Goal: Task Accomplishment & Management: Manage account settings

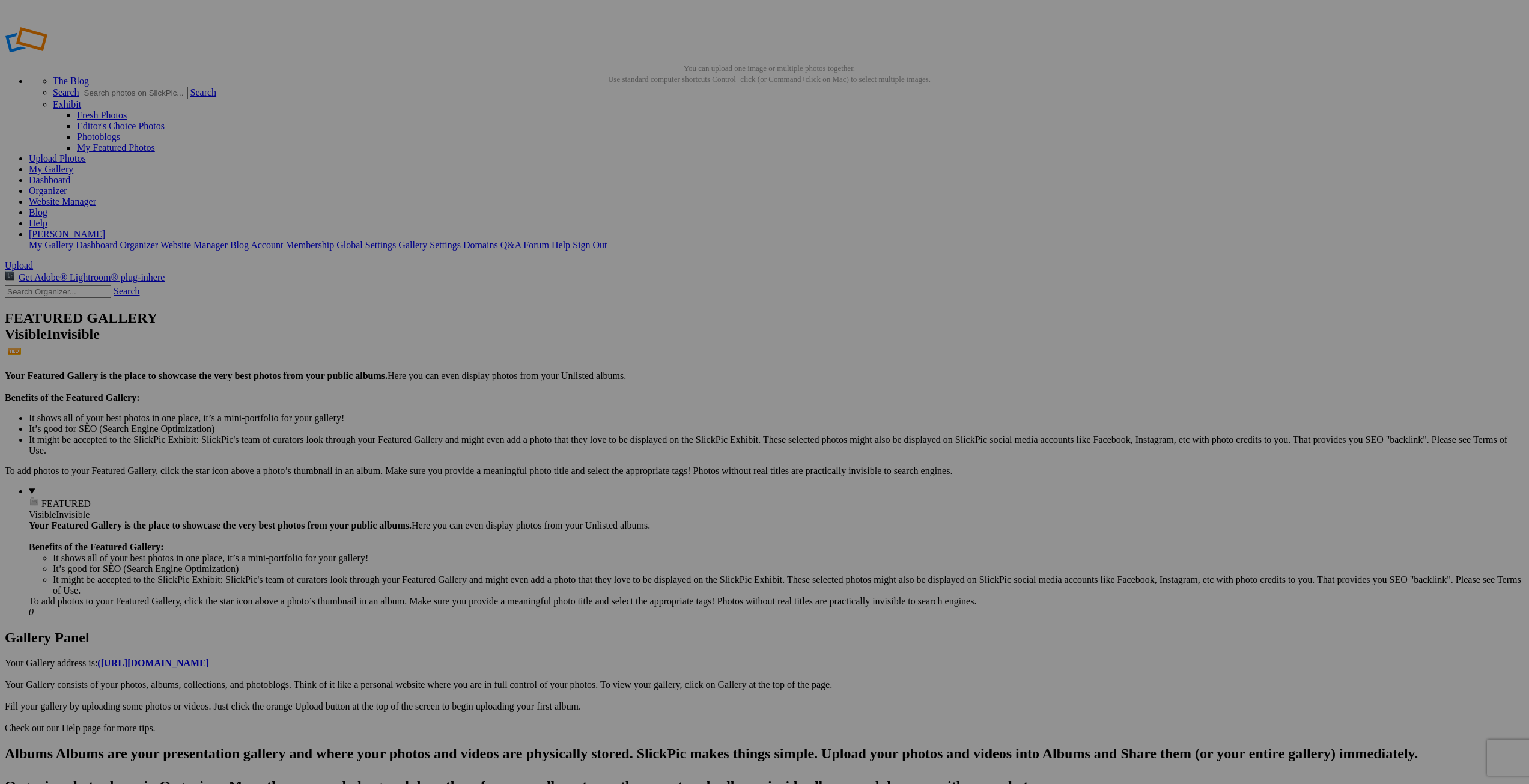
click at [68, 185] on link "Organizer" at bounding box center [47, 190] width 38 height 10
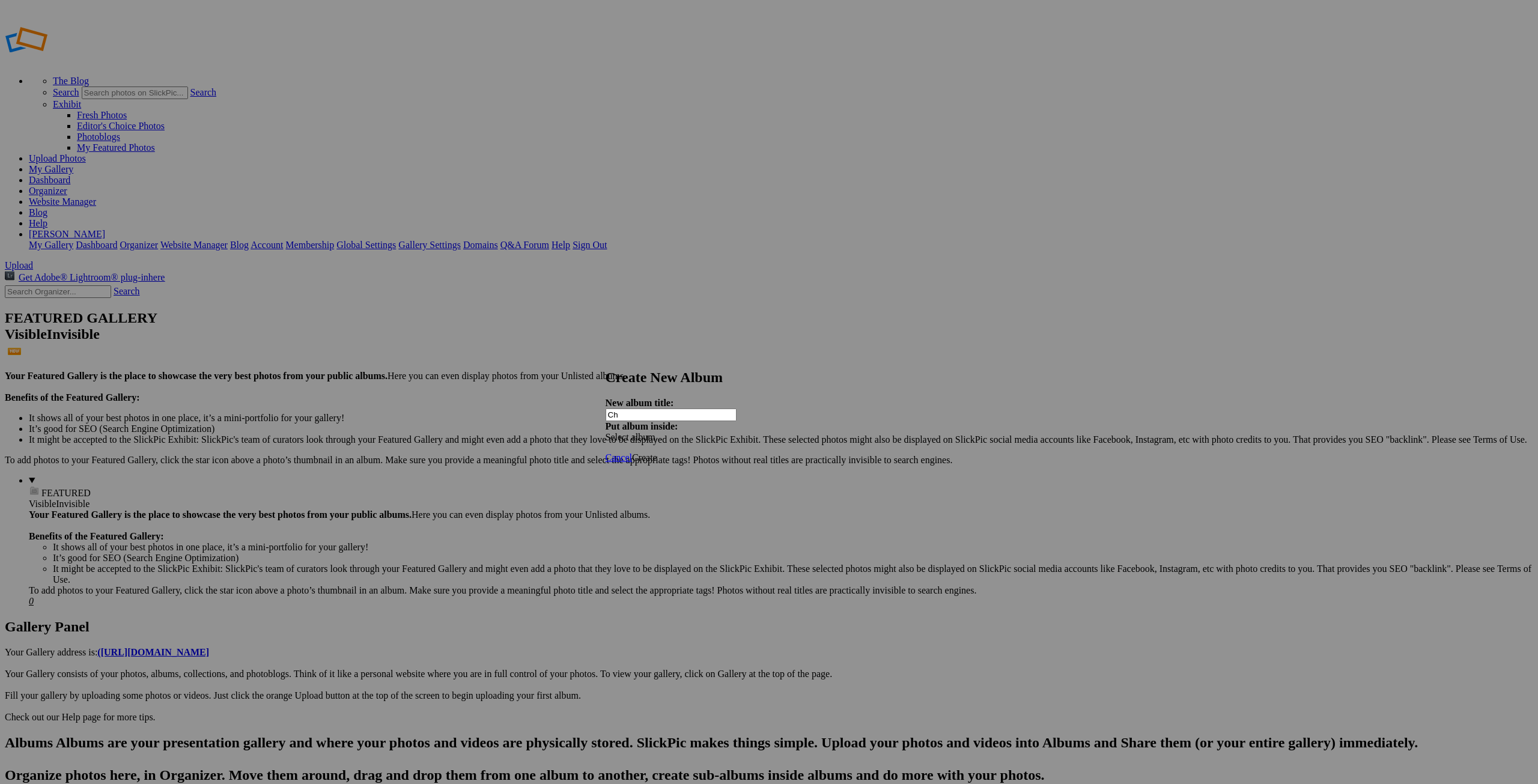
type input "C"
type input "L"
type input "Chicago Images For Review"
click at [657, 452] on span "Create" at bounding box center [645, 458] width 25 height 10
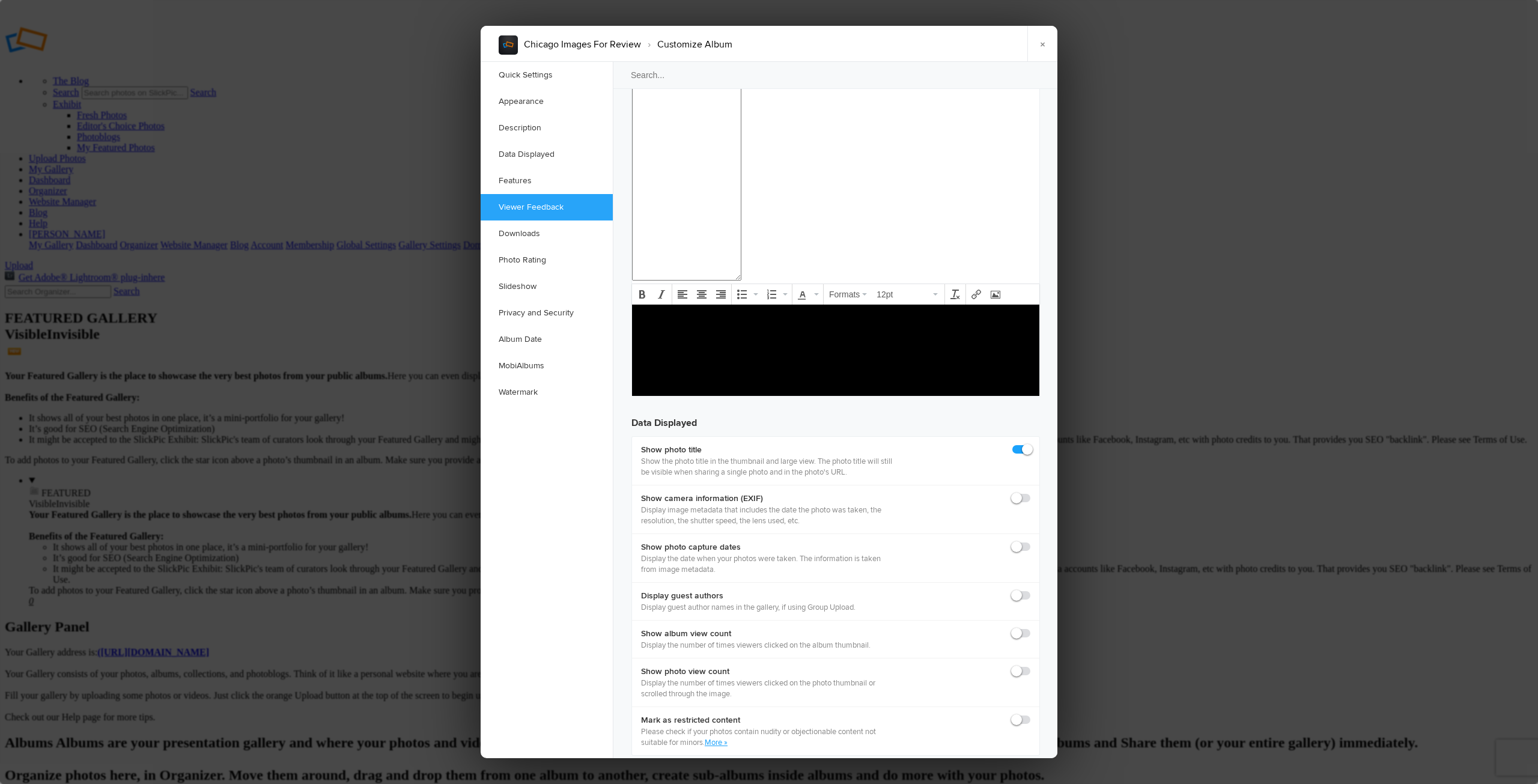
scroll to position [1501, 0]
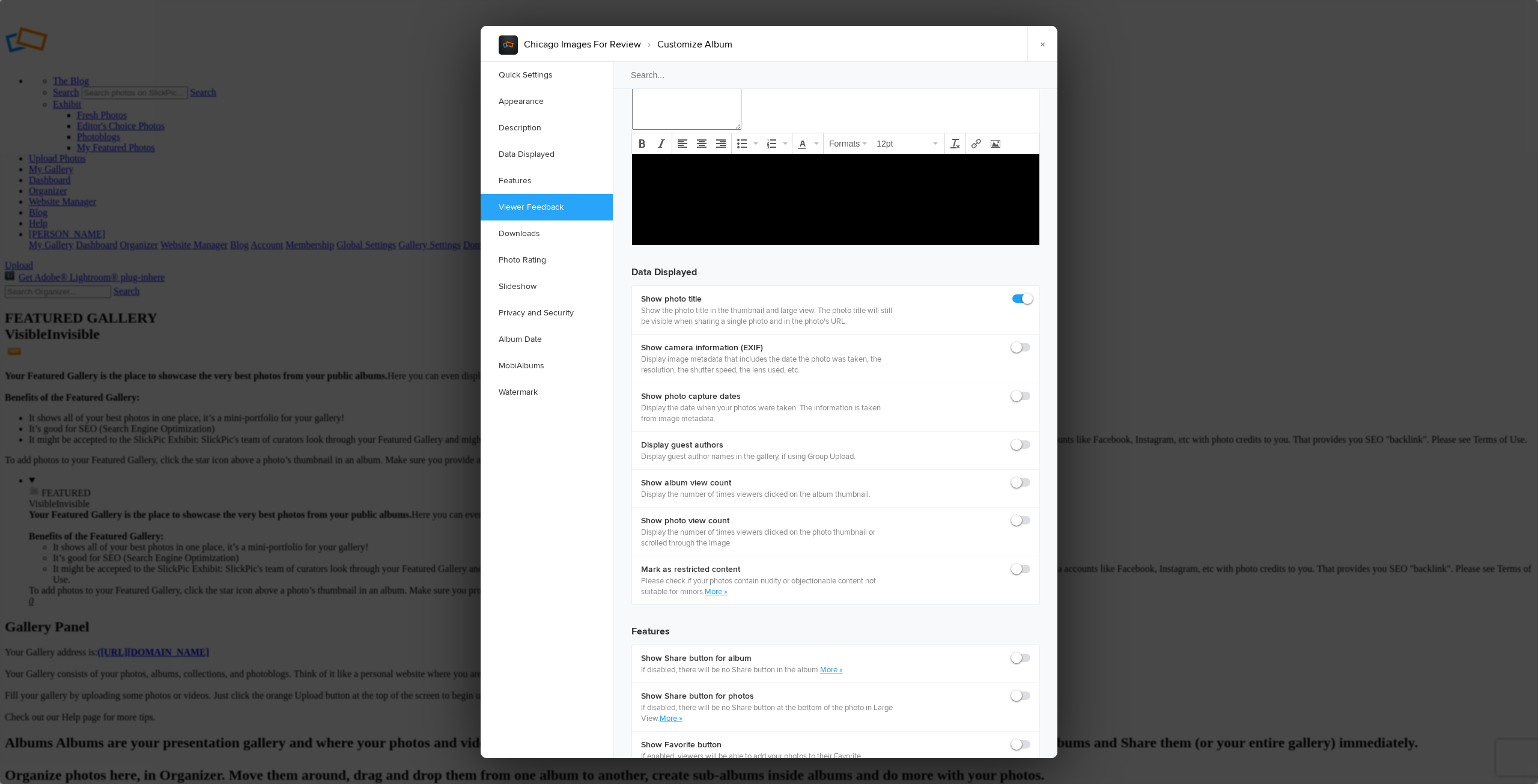
checkbox input "false"
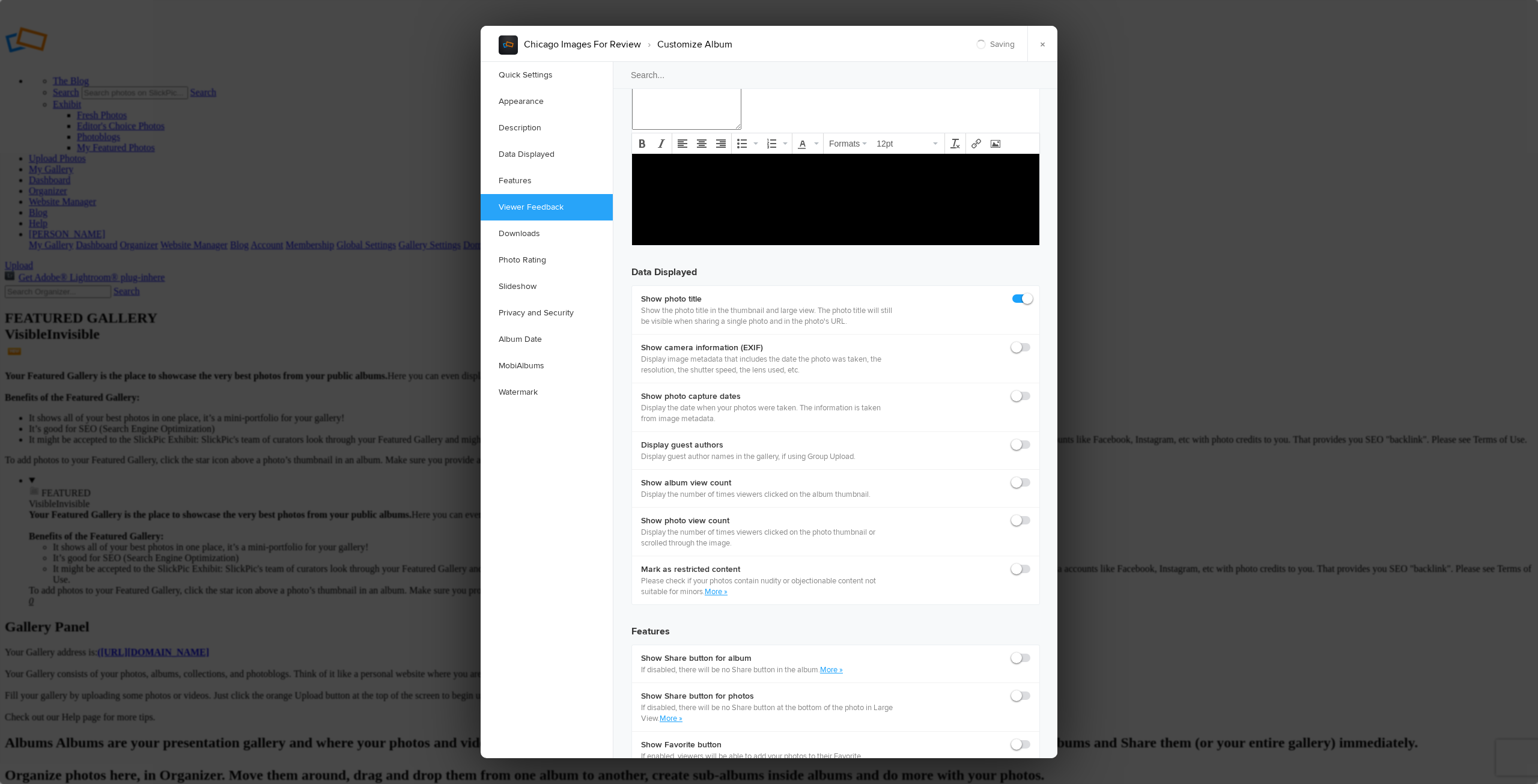
checkbox input "false"
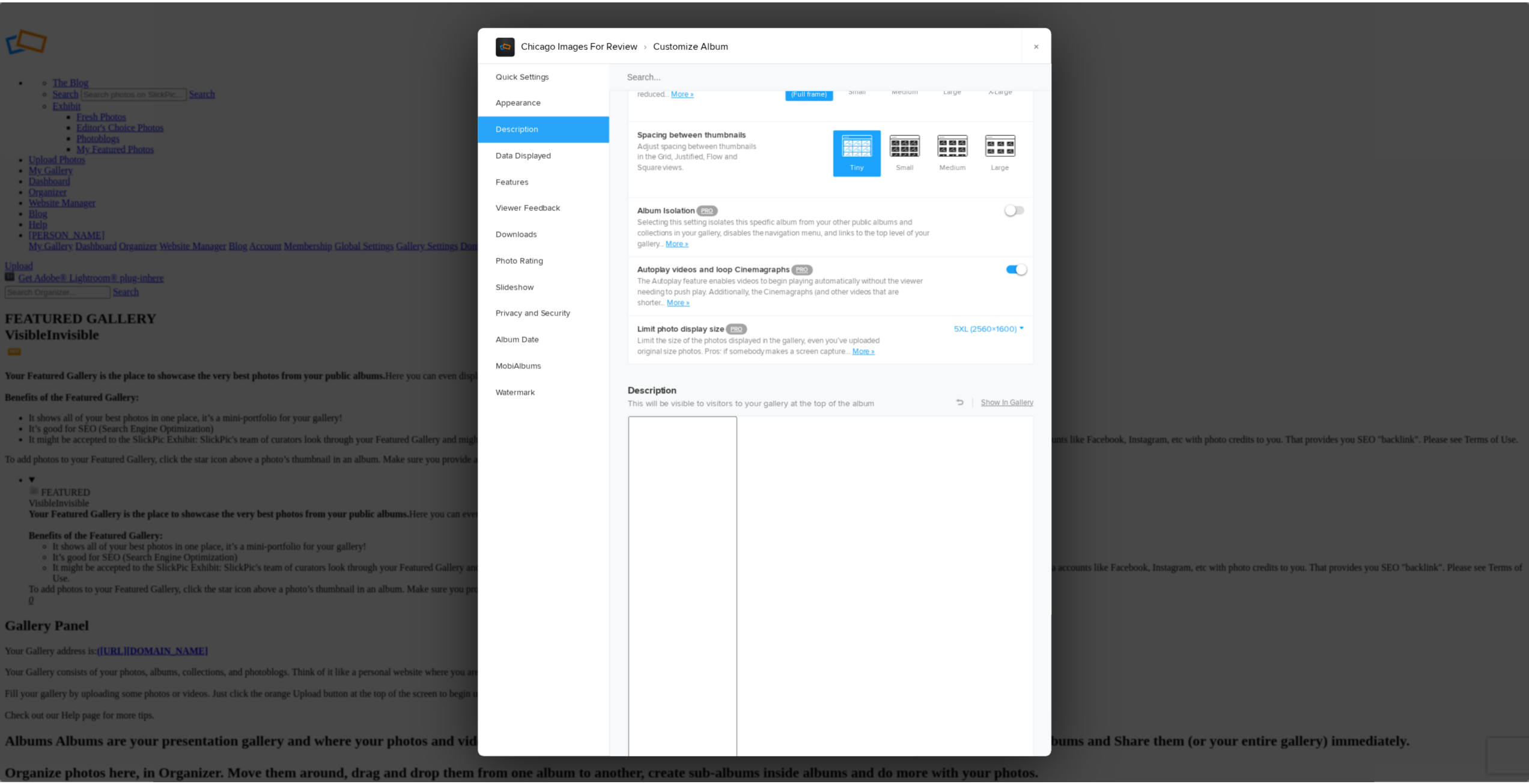
scroll to position [420, 0]
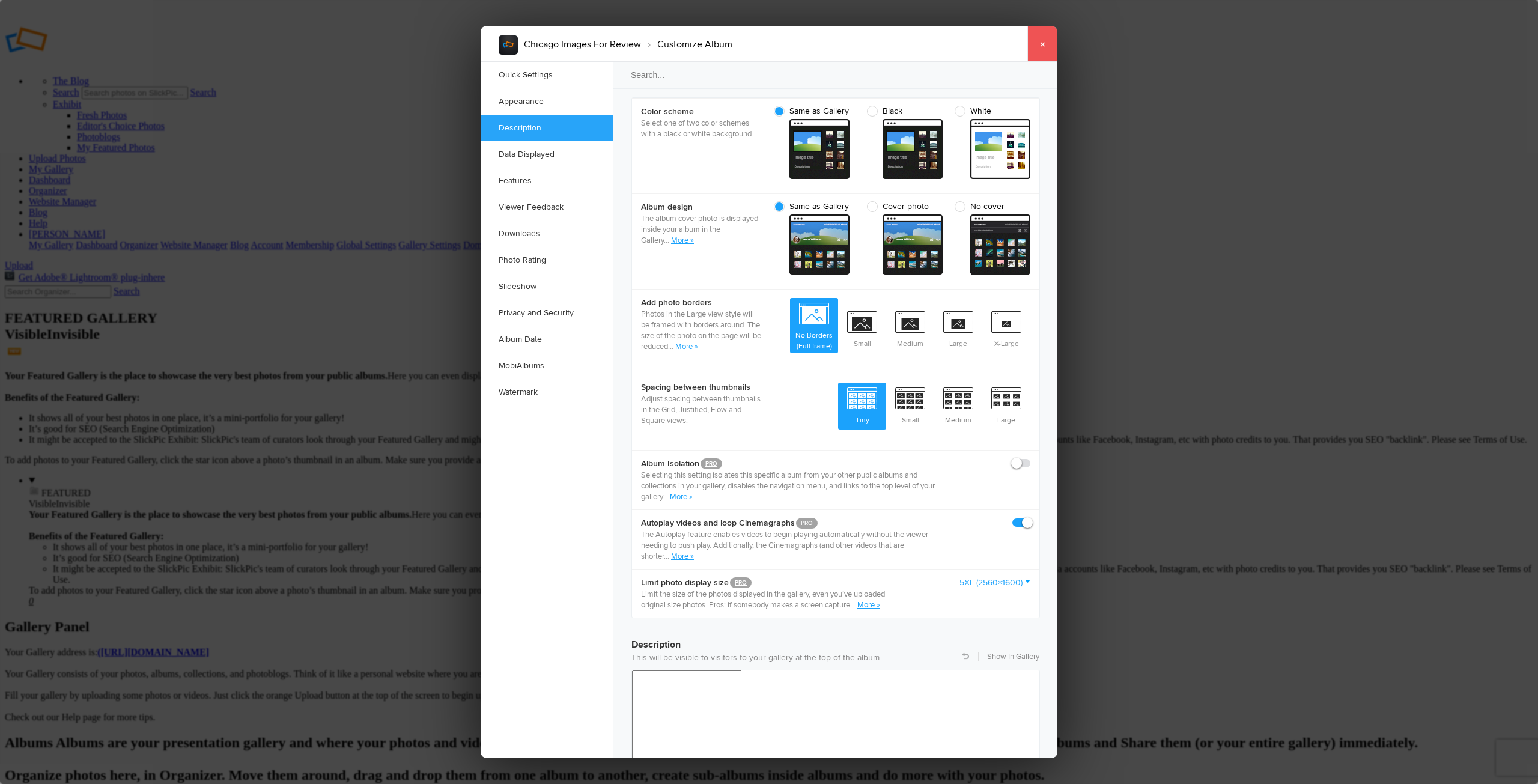
click at [1040, 42] on link "×" at bounding box center [1042, 44] width 30 height 36
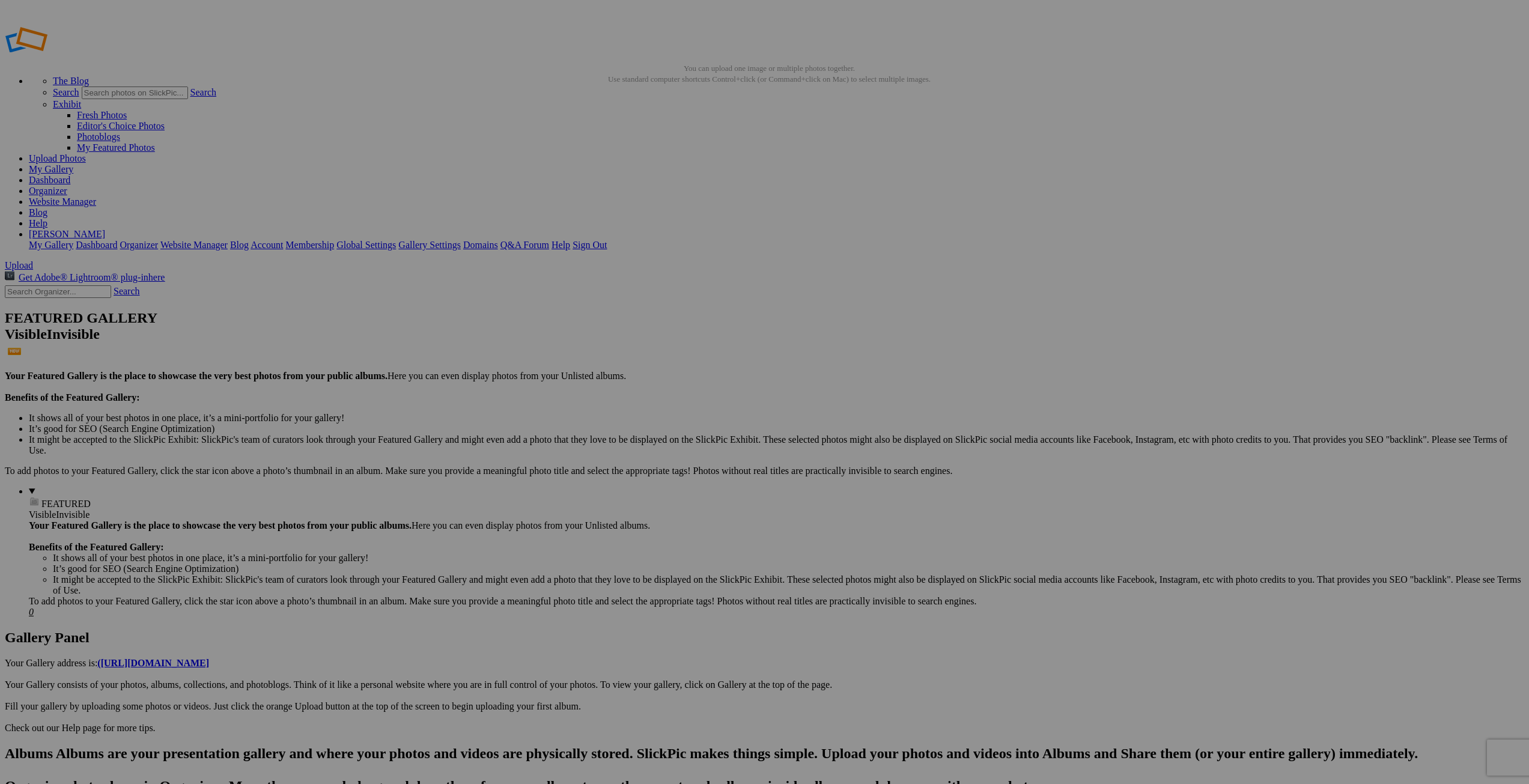
type input "Chicago Images For Review"
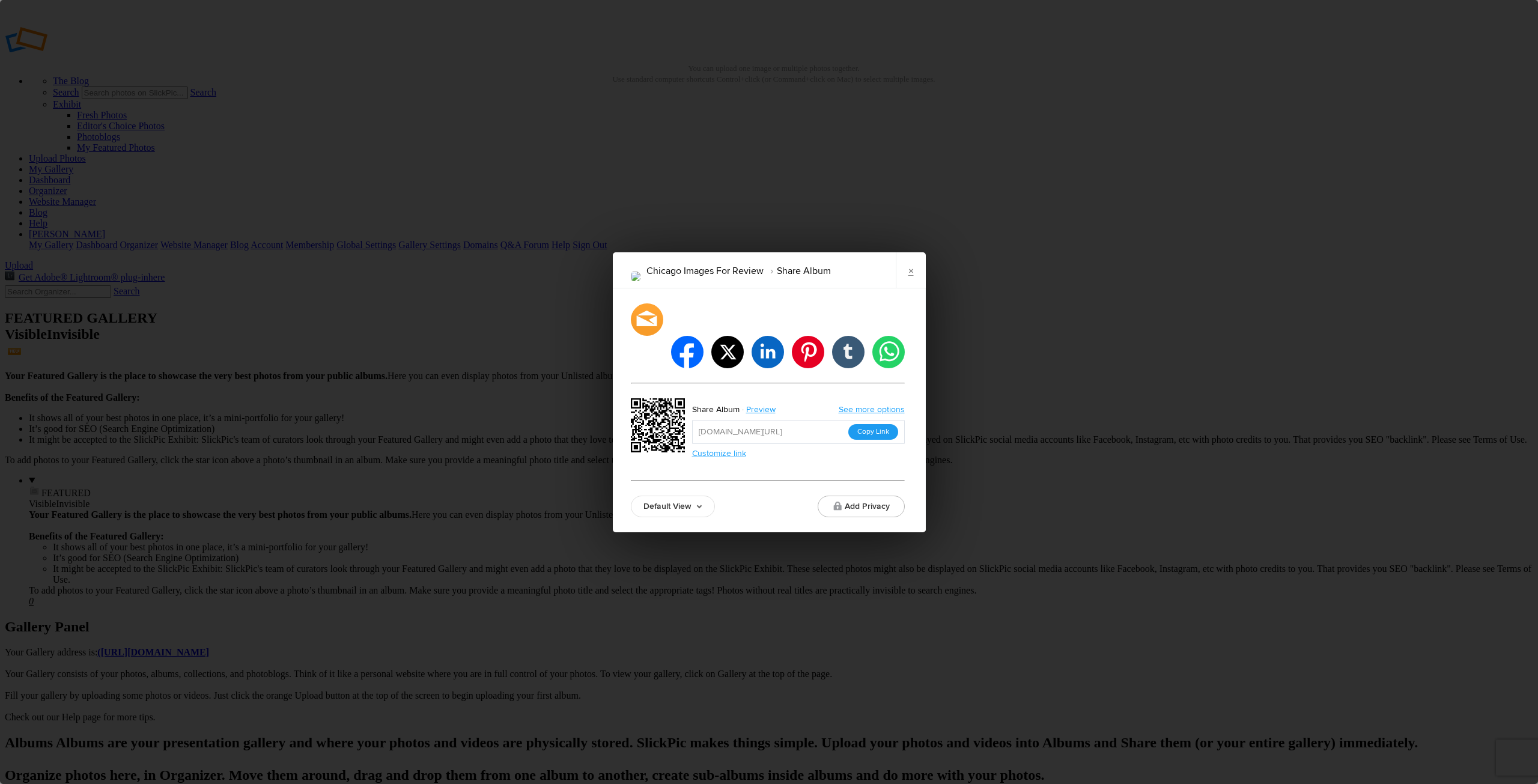
click at [865, 424] on button "Copy Link" at bounding box center [873, 431] width 50 height 15
click at [911, 288] on link "×" at bounding box center [911, 270] width 30 height 36
